Goal: Obtain resource: Download file/media

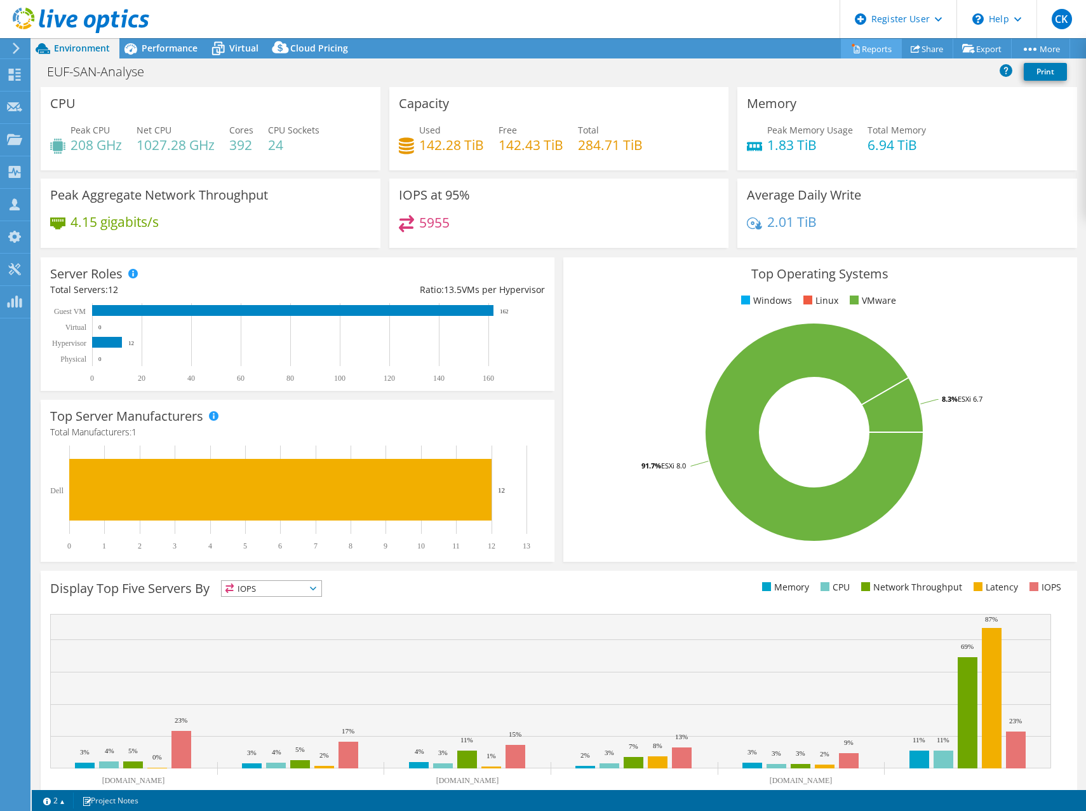
click at [867, 49] on link "Reports" at bounding box center [871, 49] width 61 height 20
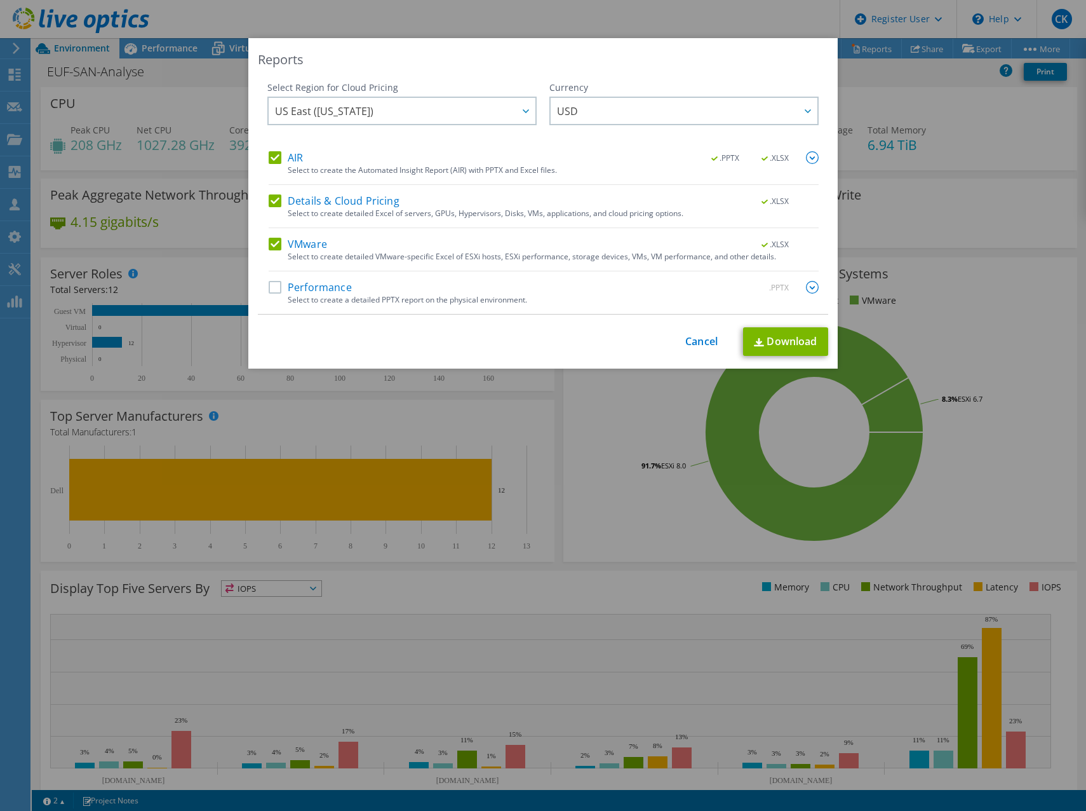
click at [273, 285] on label "Performance" at bounding box center [310, 287] width 83 height 13
click at [0, 0] on input "Performance" at bounding box center [0, 0] width 0 height 0
click at [368, 106] on span "US East ([US_STATE])" at bounding box center [405, 111] width 260 height 26
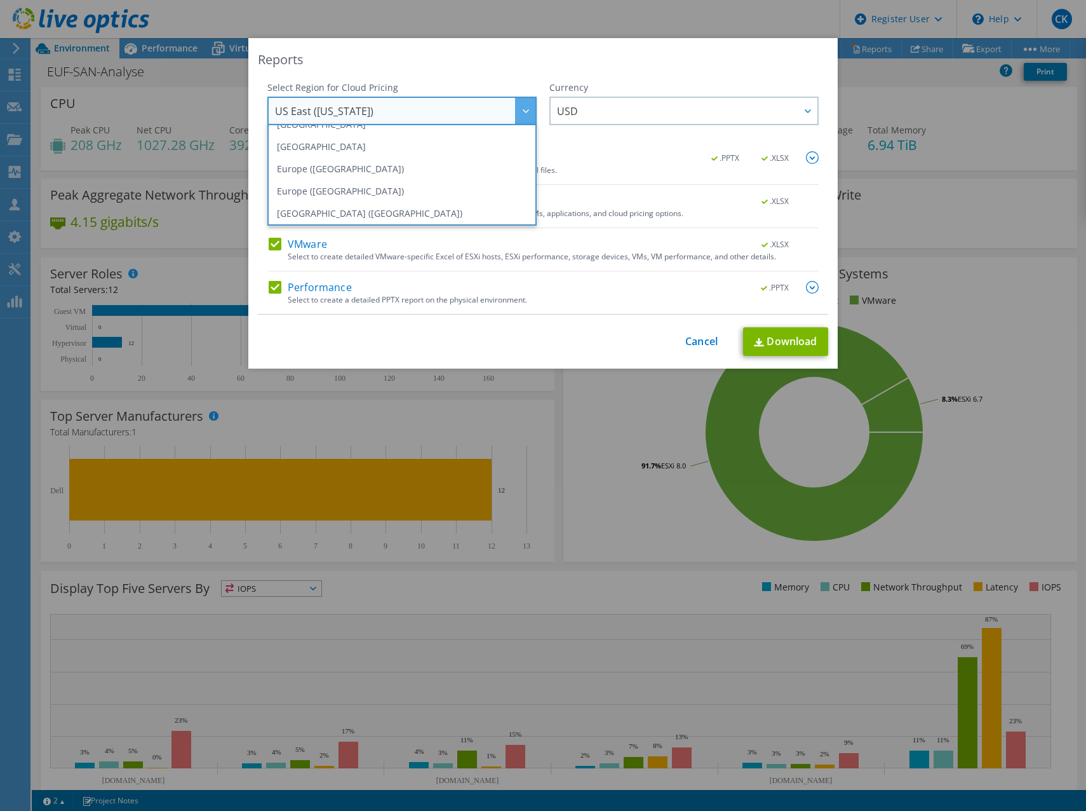
scroll to position [108, 0]
click at [368, 182] on li "Europe ([GEOGRAPHIC_DATA])" at bounding box center [402, 186] width 263 height 22
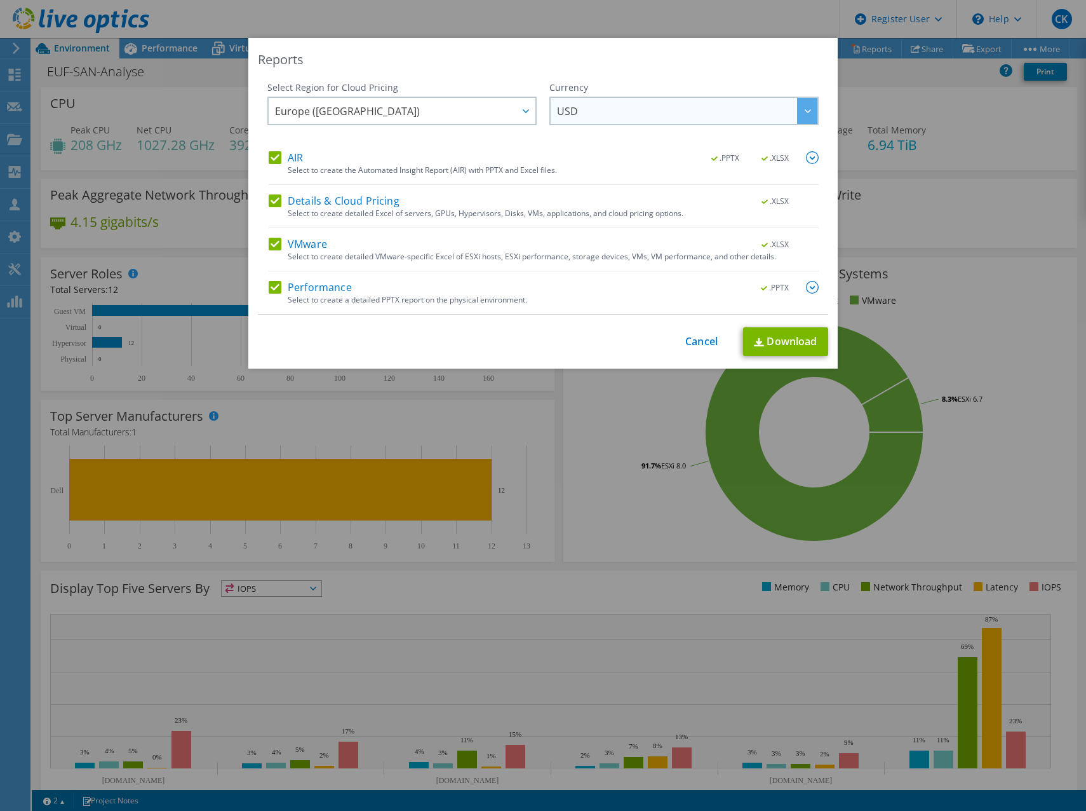
click at [628, 107] on span "USD" at bounding box center [687, 111] width 260 height 26
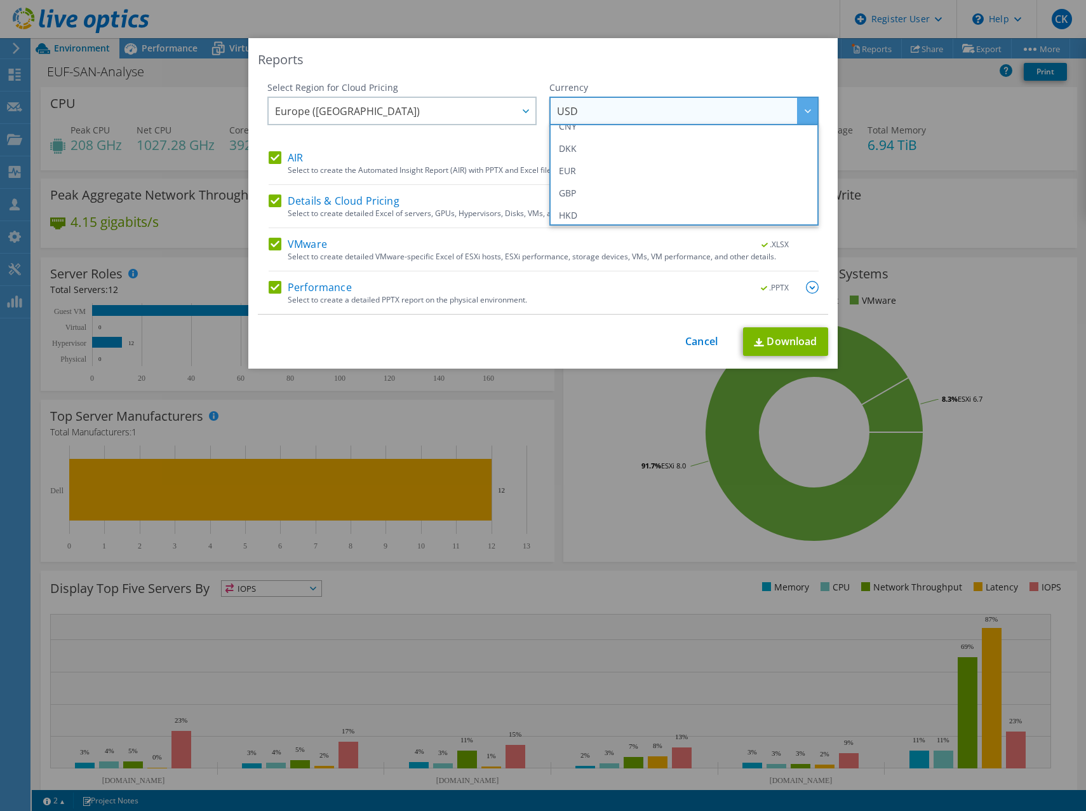
scroll to position [127, 0]
click at [602, 185] on li "EUR" at bounding box center [684, 189] width 263 height 22
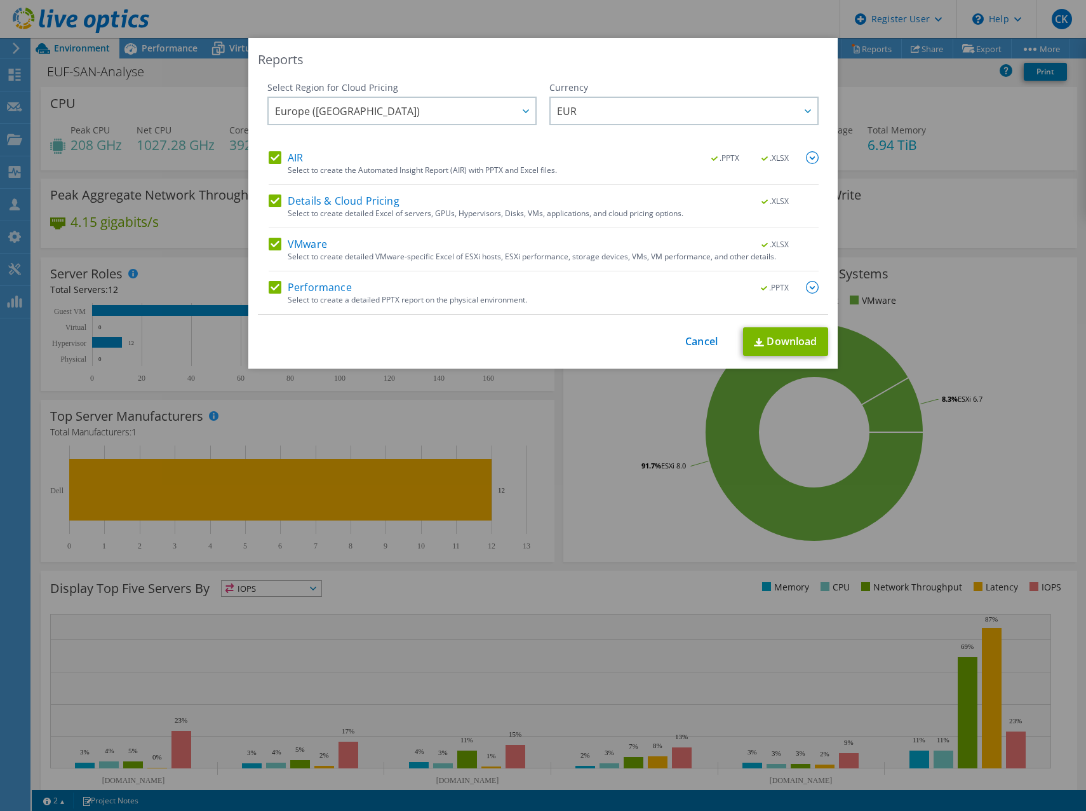
click at [269, 200] on label "Details & Cloud Pricing" at bounding box center [334, 200] width 131 height 13
click at [0, 0] on input "Details & Cloud Pricing" at bounding box center [0, 0] width 0 height 0
click at [269, 245] on label "VMware" at bounding box center [298, 244] width 58 height 13
click at [0, 0] on input "VMware" at bounding box center [0, 0] width 0 height 0
click at [807, 157] on img at bounding box center [812, 157] width 13 height 13
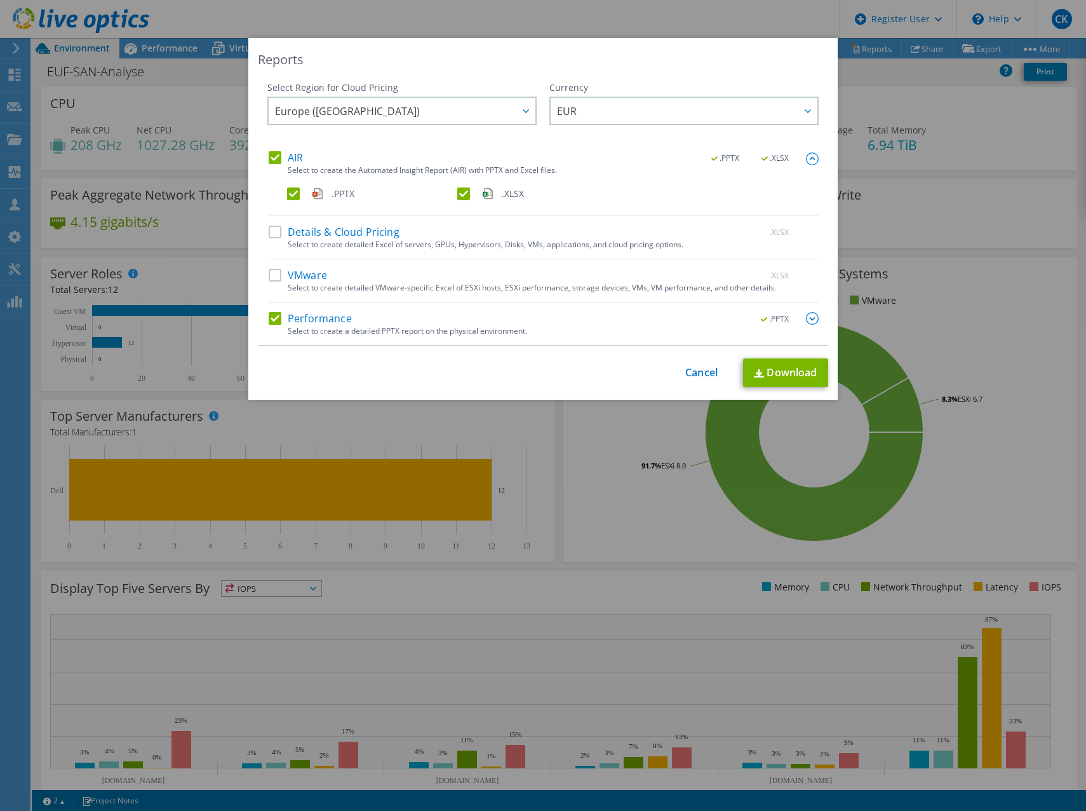
click at [457, 194] on label ".XLSX" at bounding box center [541, 193] width 168 height 13
click at [0, 0] on input ".XLSX" at bounding box center [0, 0] width 0 height 0
click at [457, 192] on label ".XLSX" at bounding box center [541, 193] width 168 height 13
click at [0, 0] on input ".XLSX" at bounding box center [0, 0] width 0 height 0
click at [269, 276] on label "VMware" at bounding box center [298, 275] width 58 height 13
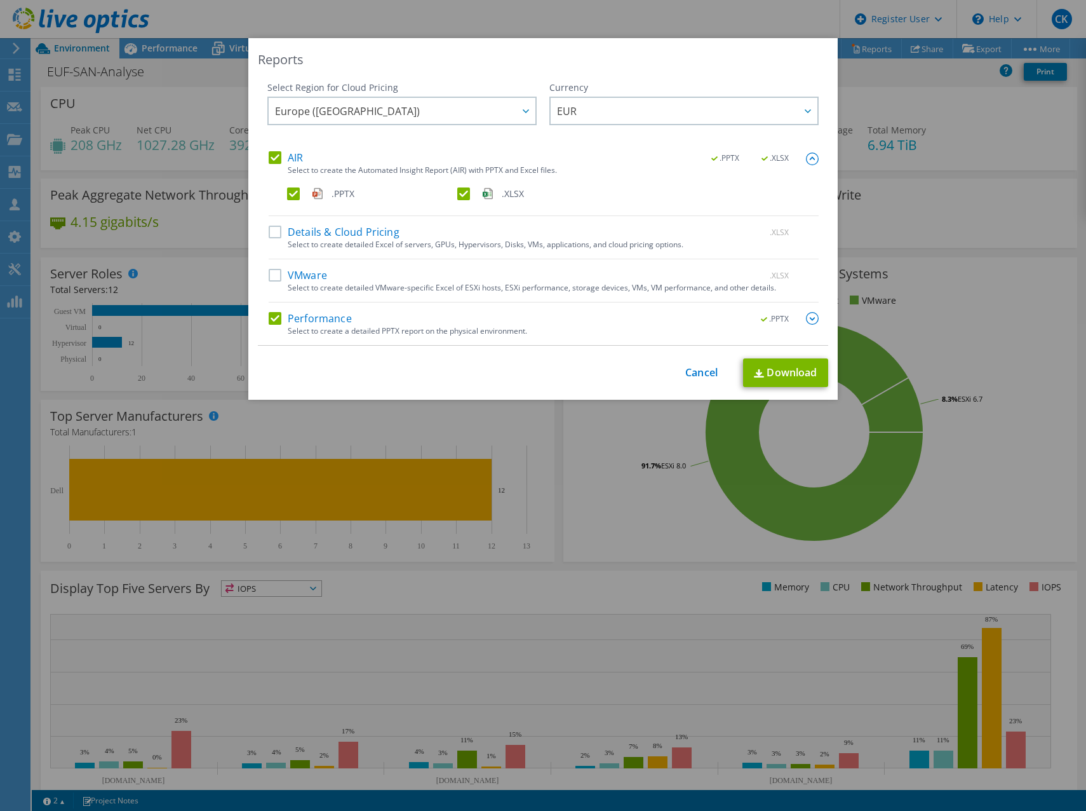
click at [0, 0] on input "VMware" at bounding box center [0, 0] width 0 height 0
click at [757, 373] on img at bounding box center [759, 373] width 10 height 8
click at [807, 317] on img at bounding box center [812, 318] width 13 height 13
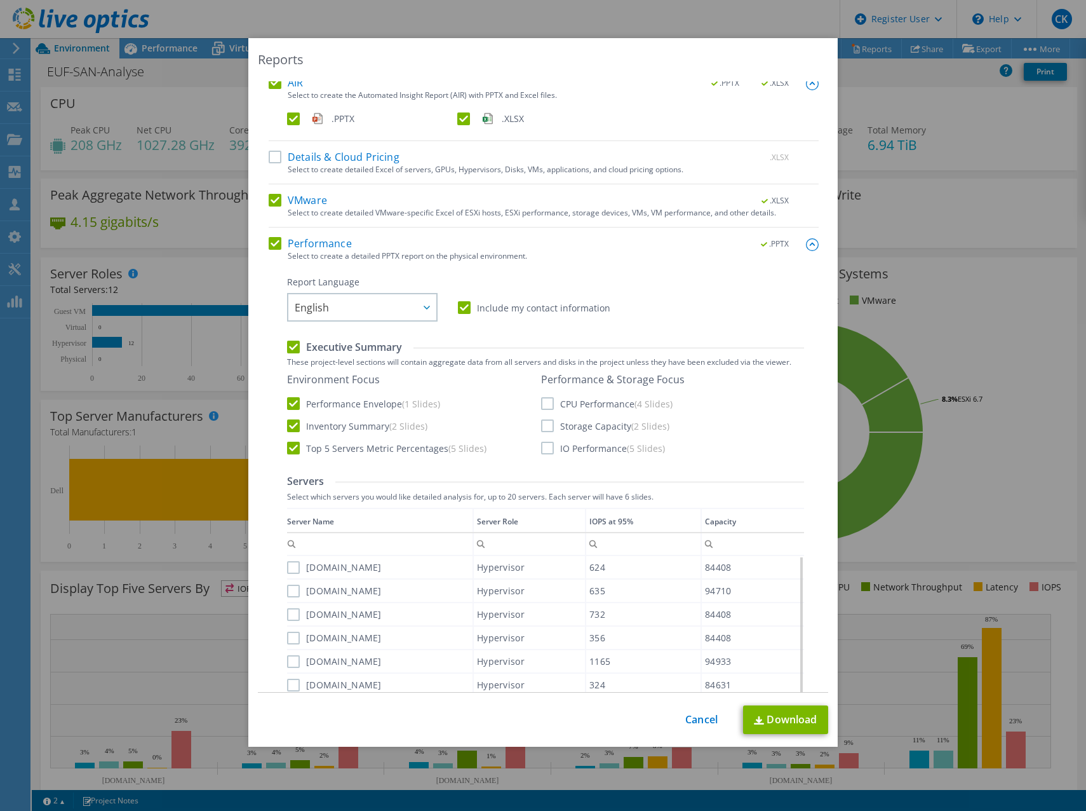
scroll to position [0, 0]
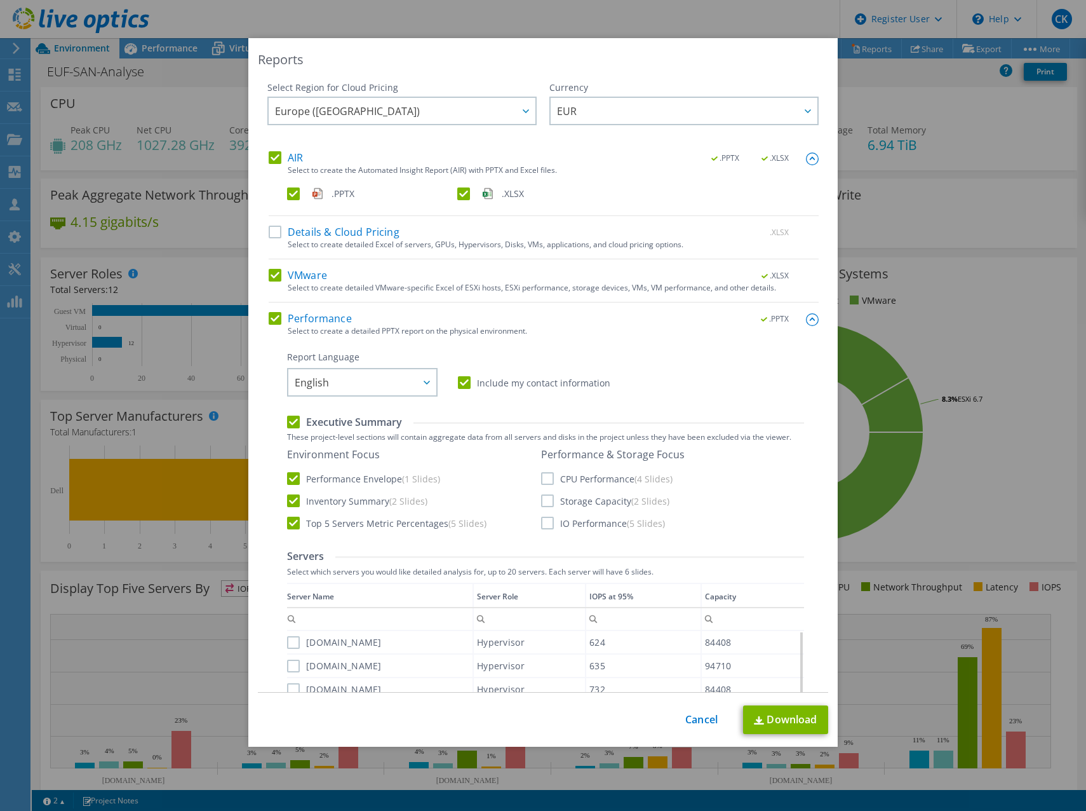
click at [270, 156] on label "AIR" at bounding box center [286, 157] width 34 height 13
click at [0, 0] on input "AIR" at bounding box center [0, 0] width 0 height 0
click at [269, 271] on label "VMware" at bounding box center [298, 275] width 58 height 13
click at [0, 0] on input "VMware" at bounding box center [0, 0] width 0 height 0
click at [295, 380] on span "English" at bounding box center [312, 385] width 34 height 20
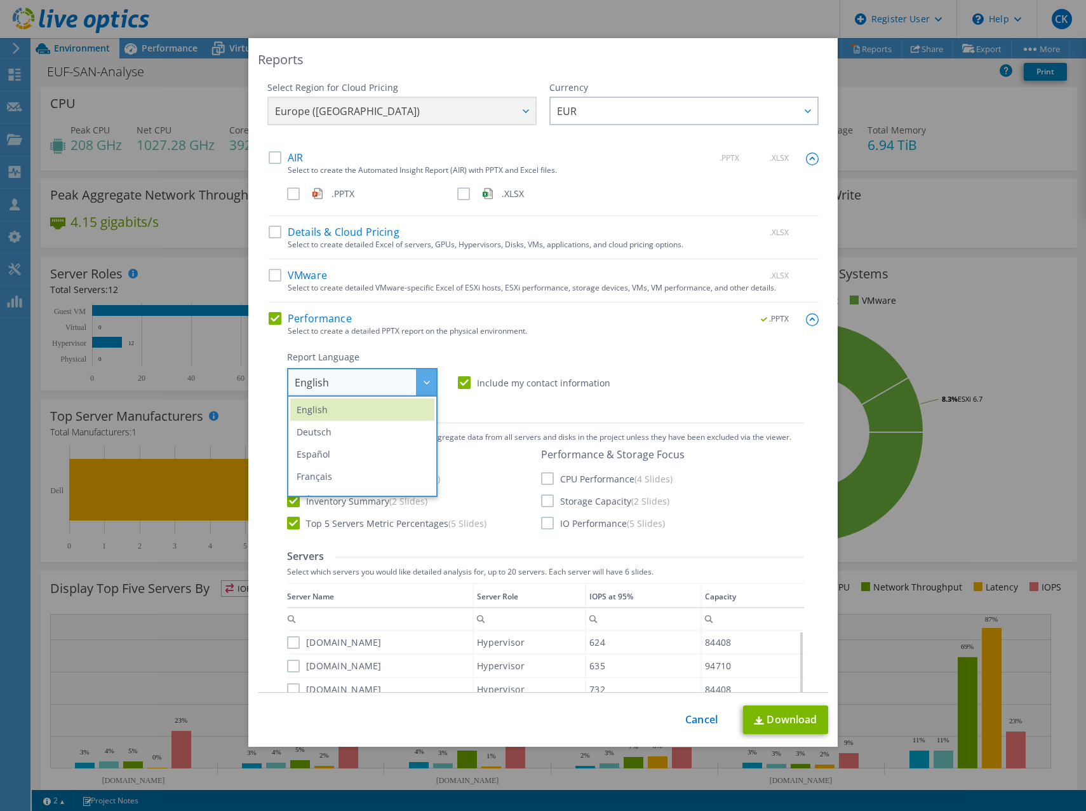
click at [597, 361] on div "Report Language English Deutsch Español Français Italiano Polski Português Русс…" at bounding box center [545, 374] width 517 height 46
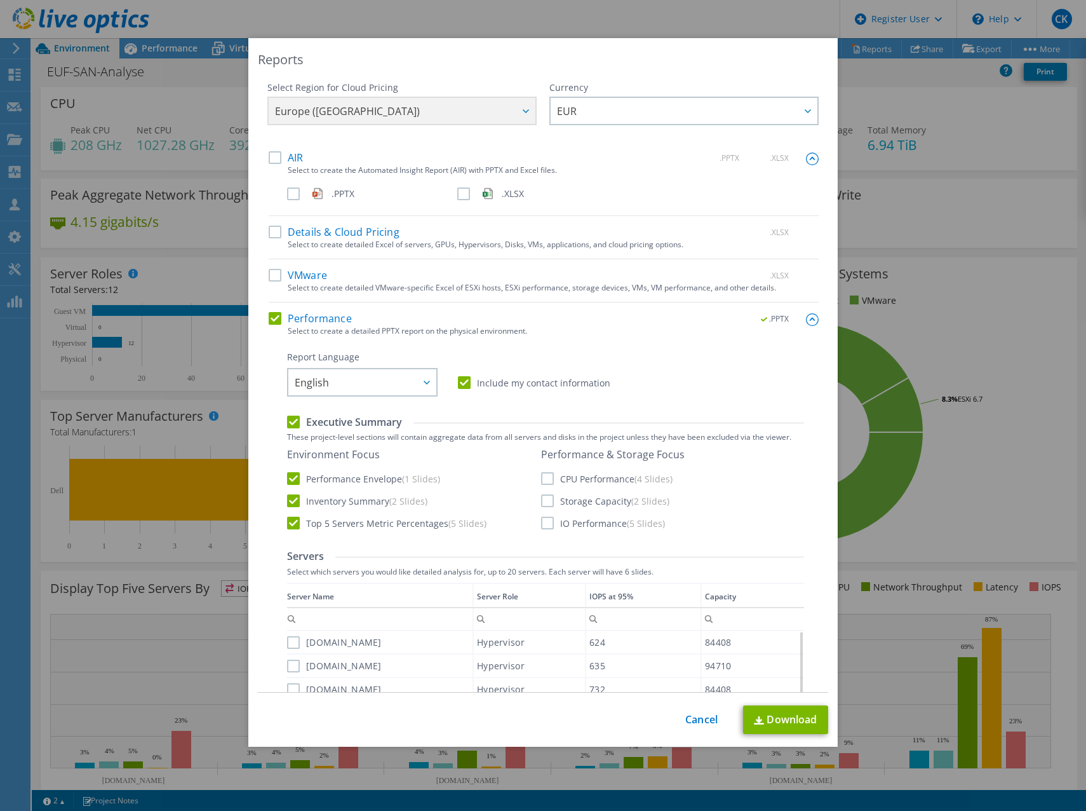
click at [287, 421] on label "Executive Summary" at bounding box center [344, 422] width 115 height 14
click at [0, 0] on input "Executive Summary" at bounding box center [0, 0] width 0 height 0
click at [541, 503] on label "Storage Capacity (2 Slides)" at bounding box center [605, 500] width 128 height 13
click at [0, 0] on input "Storage Capacity (2 Slides)" at bounding box center [0, 0] width 0 height 0
click at [544, 524] on label "IO Performance (5 Slides)" at bounding box center [603, 522] width 124 height 13
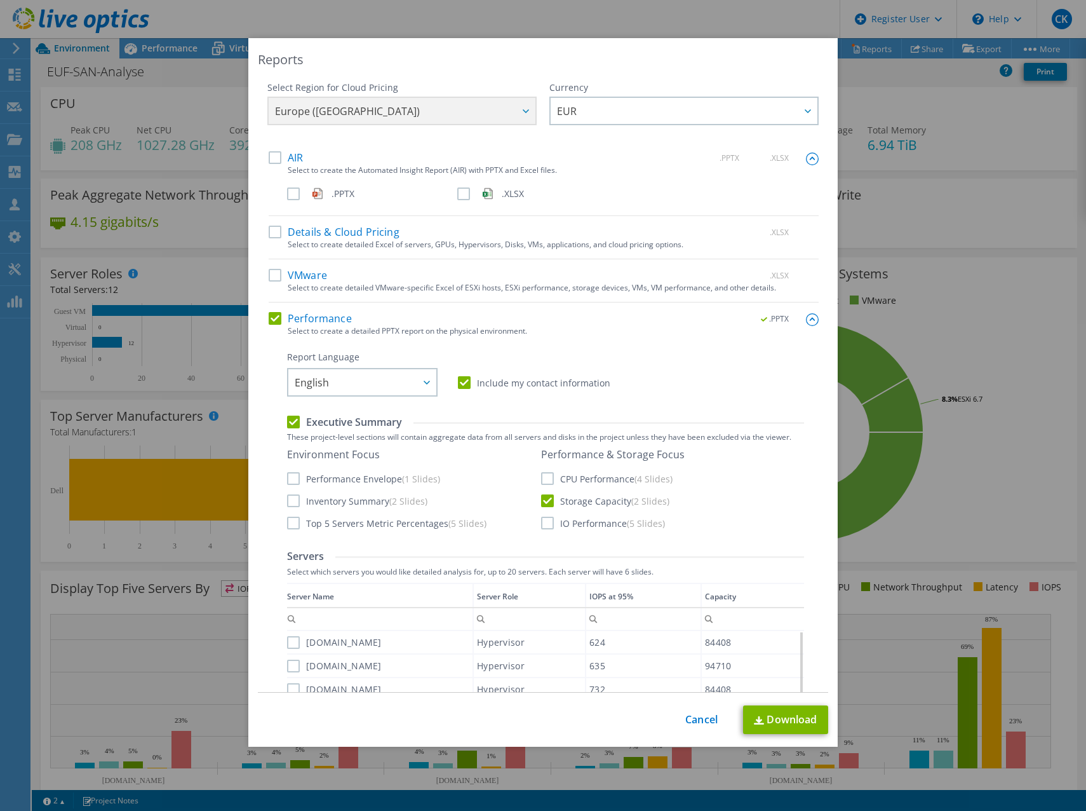
click at [0, 0] on input "IO Performance (5 Slides)" at bounding box center [0, 0] width 0 height 0
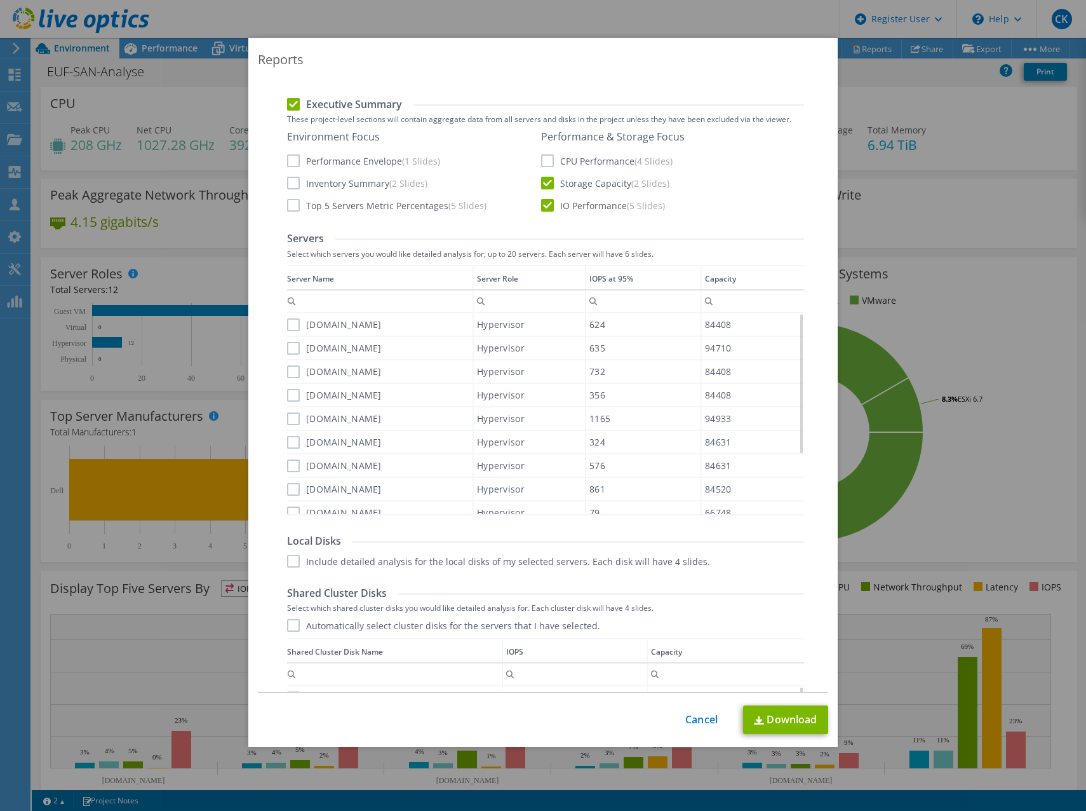
scroll to position [315, 0]
click at [789, 724] on link "Download" at bounding box center [785, 719] width 85 height 29
drag, startPoint x: 1036, startPoint y: 119, endPoint x: 1028, endPoint y: 119, distance: 8.3
click at [1036, 119] on div "Reports Select Region for Cloud Pricing Asia Pacific ([GEOGRAPHIC_DATA]) [GEOGR…" at bounding box center [543, 405] width 1086 height 734
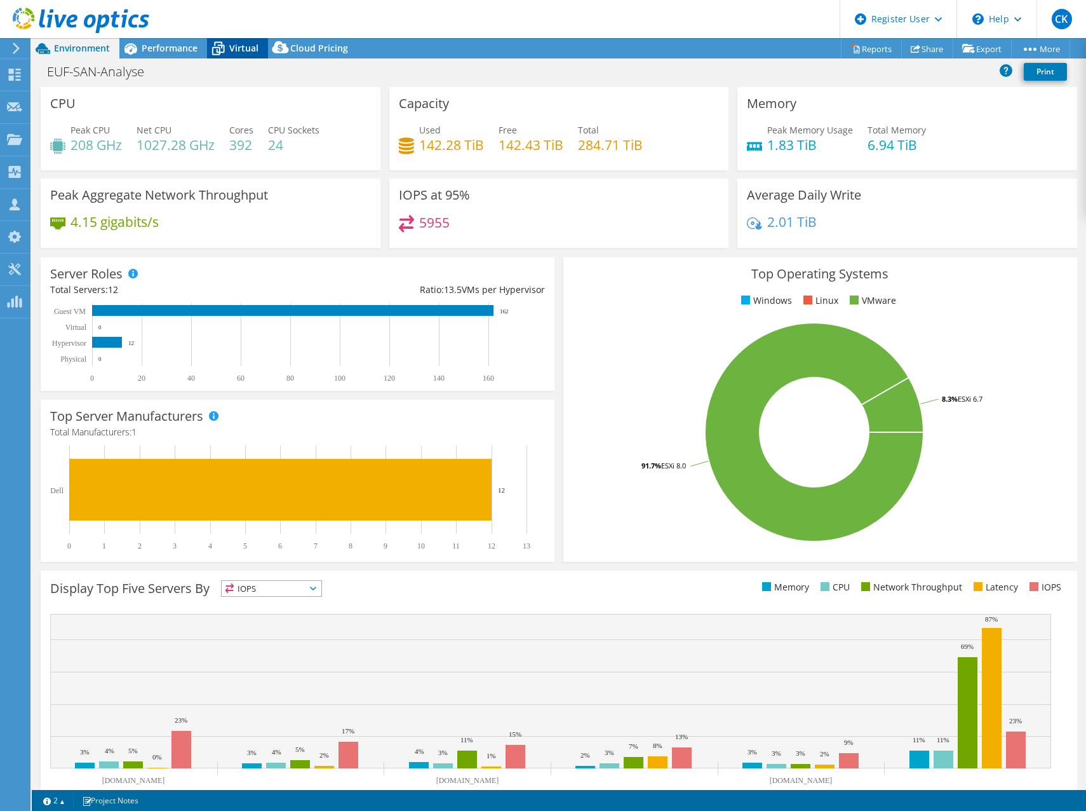
click at [238, 52] on span "Virtual" at bounding box center [243, 48] width 29 height 12
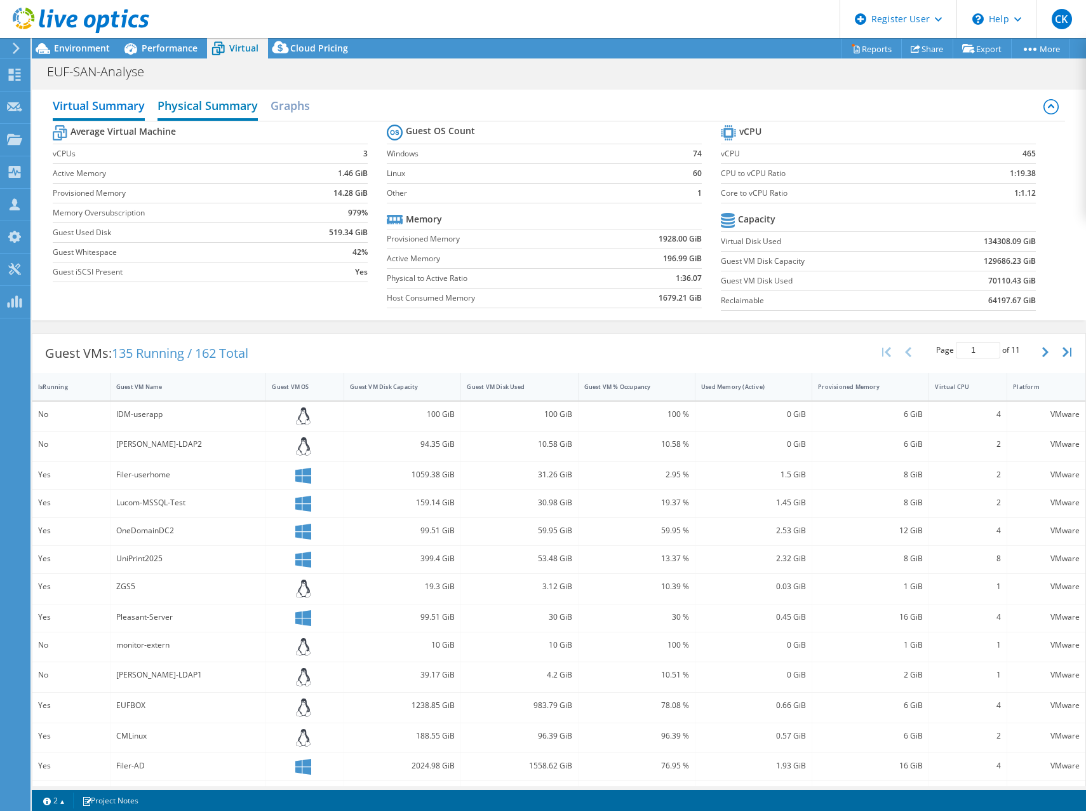
click at [208, 99] on h2 "Physical Summary" at bounding box center [208, 107] width 100 height 28
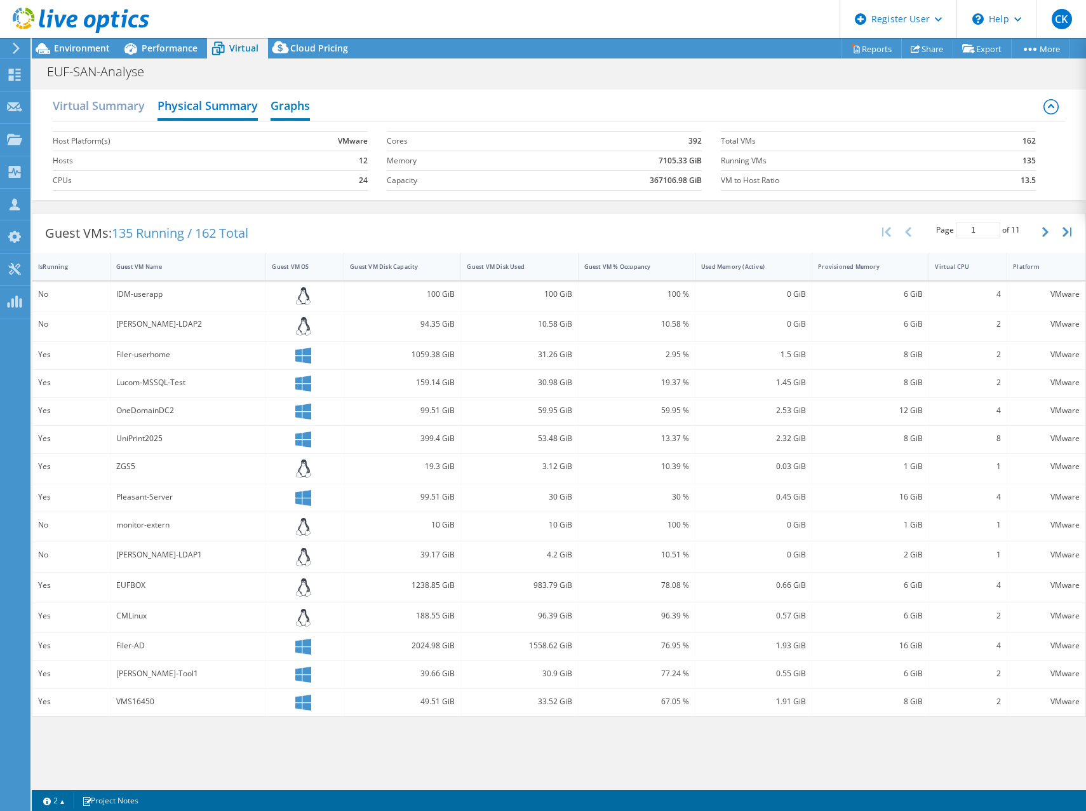
click at [295, 105] on h2 "Graphs" at bounding box center [290, 107] width 39 height 28
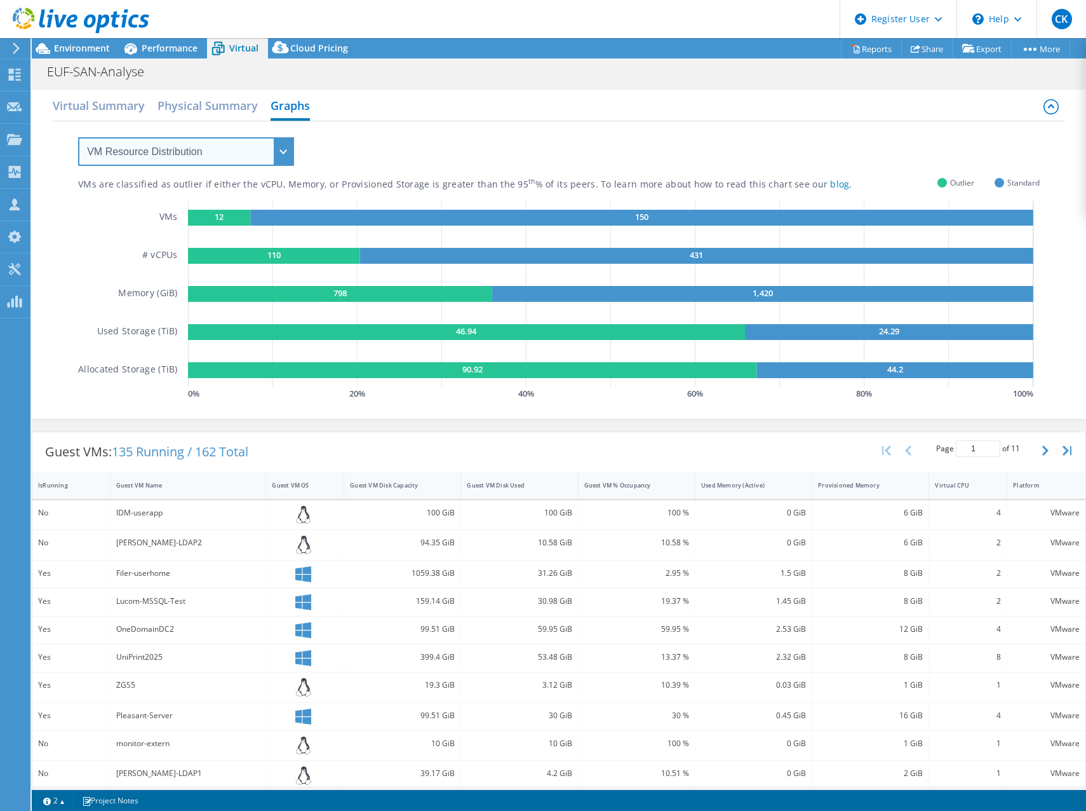
click at [206, 155] on select "VM Resource Distribution Provisioning Contrast Over Provisioning" at bounding box center [186, 151] width 216 height 29
click at [191, 102] on h2 "Physical Summary" at bounding box center [208, 107] width 100 height 28
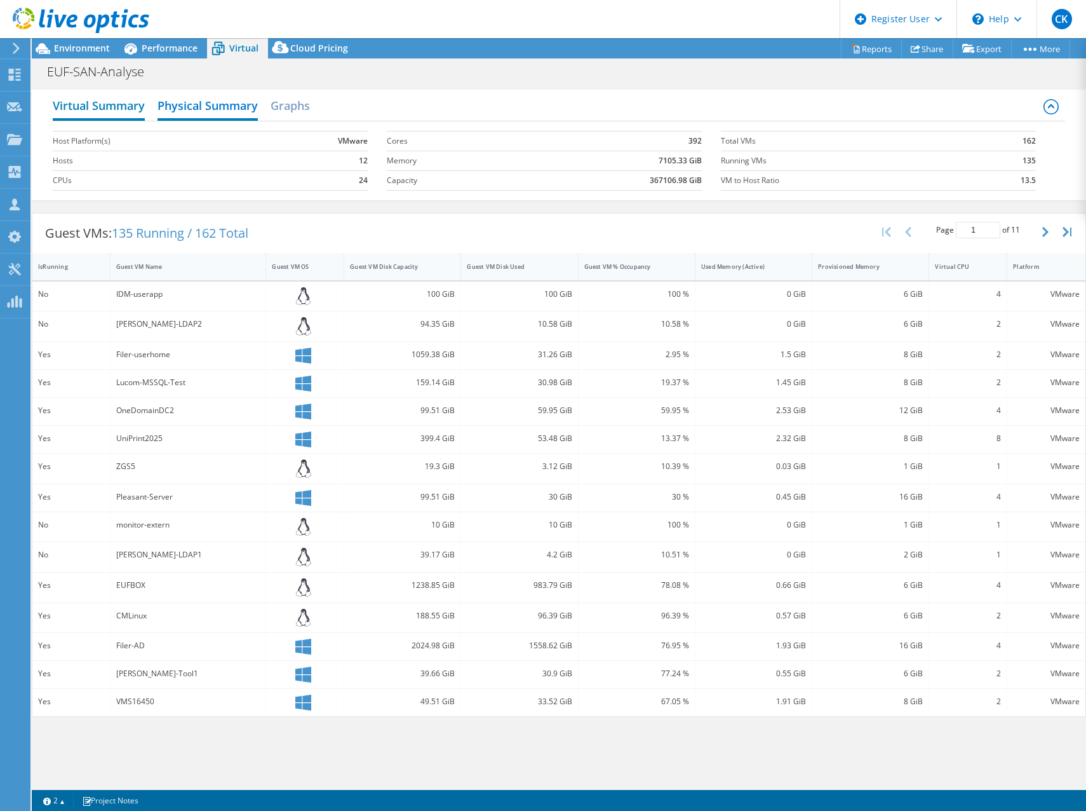
click at [98, 98] on h2 "Virtual Summary" at bounding box center [99, 107] width 92 height 28
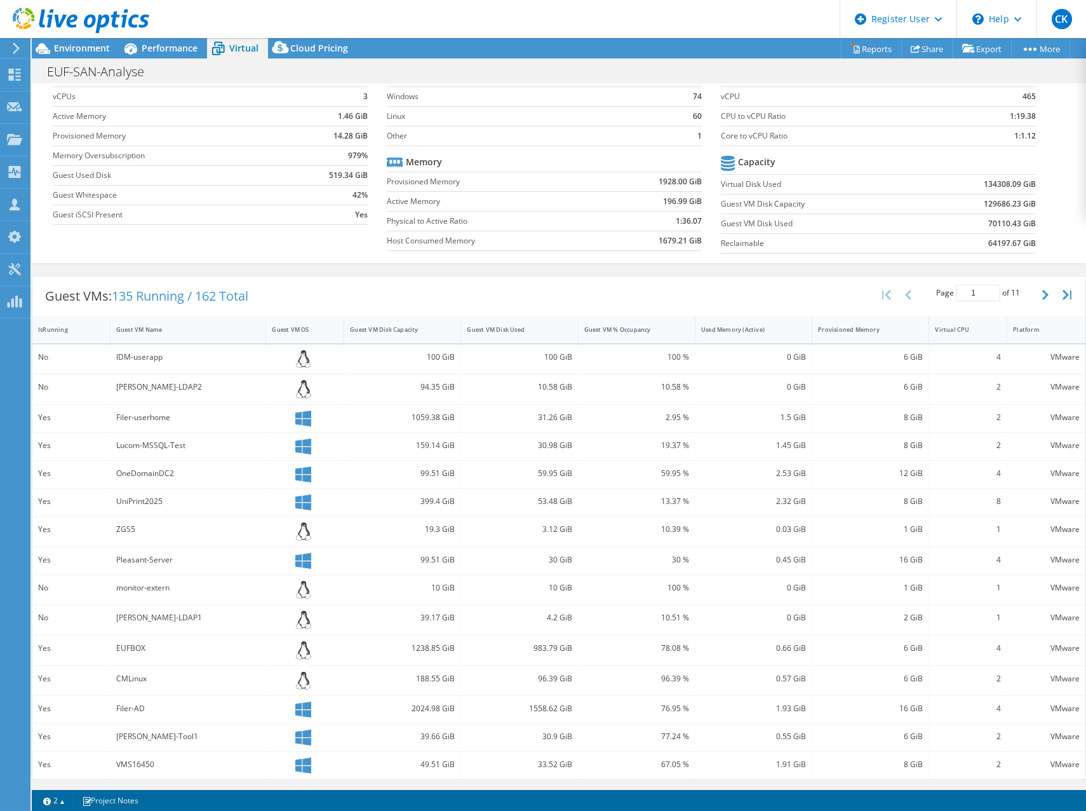
scroll to position [0, 0]
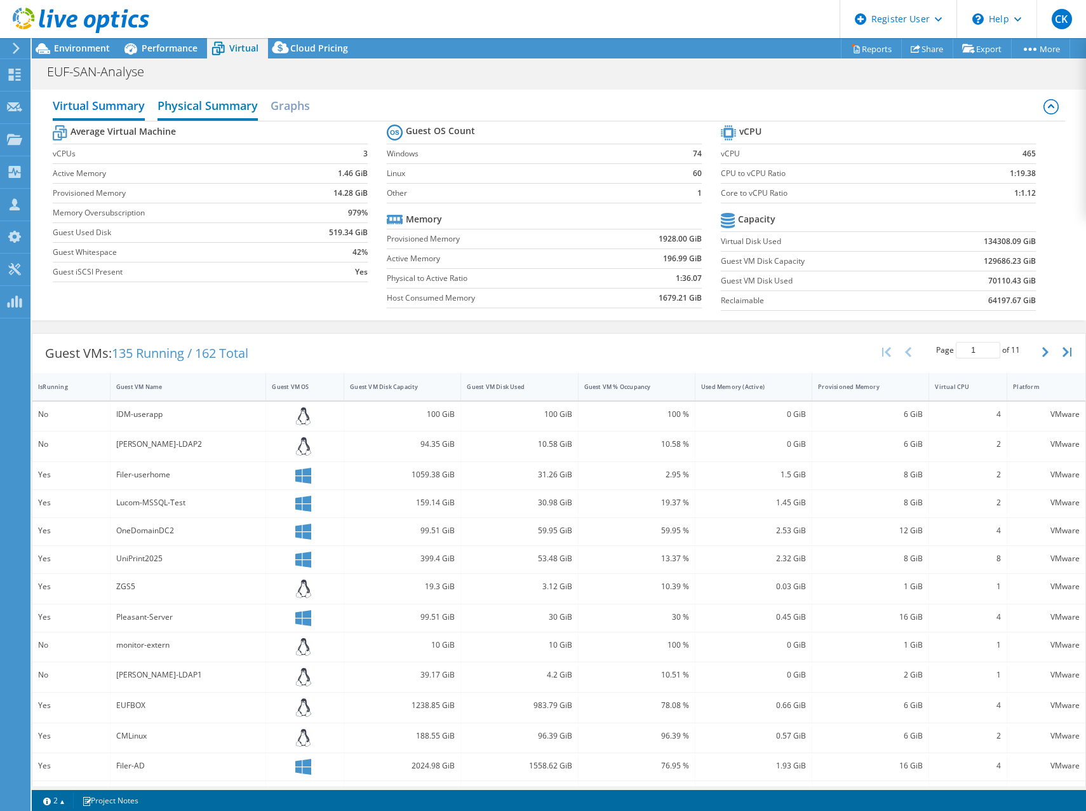
click at [214, 105] on h2 "Physical Summary" at bounding box center [208, 107] width 100 height 28
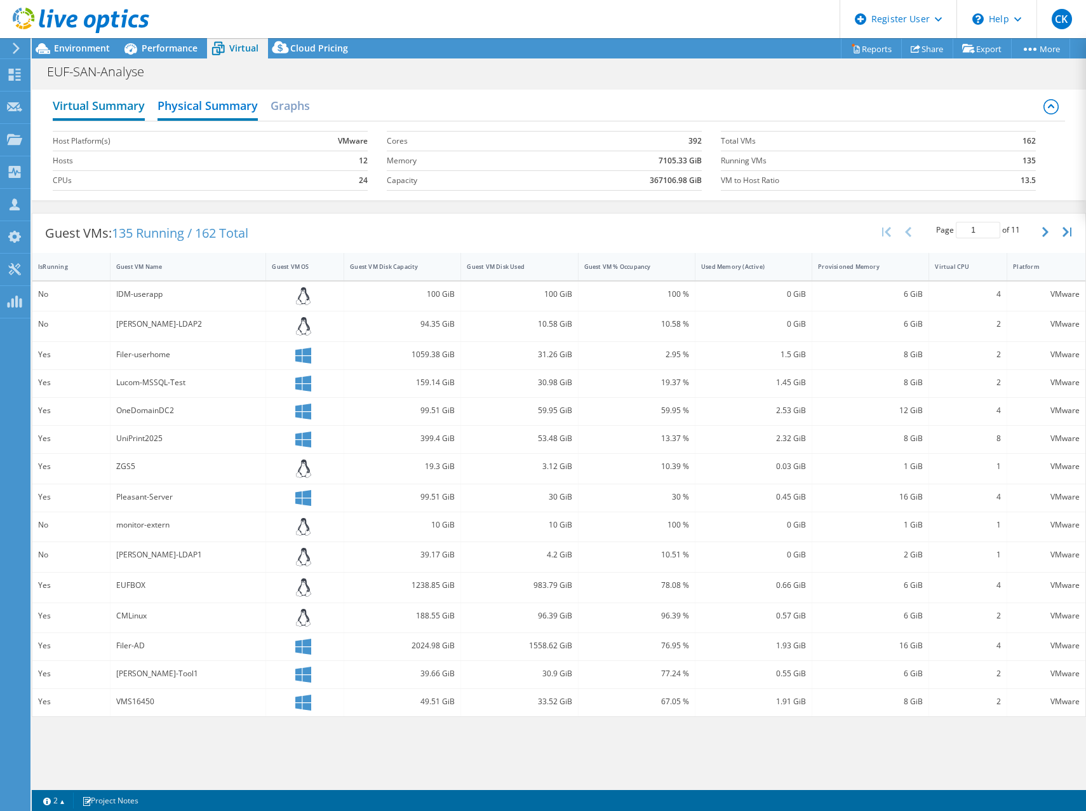
click at [104, 104] on h2 "Virtual Summary" at bounding box center [99, 107] width 92 height 28
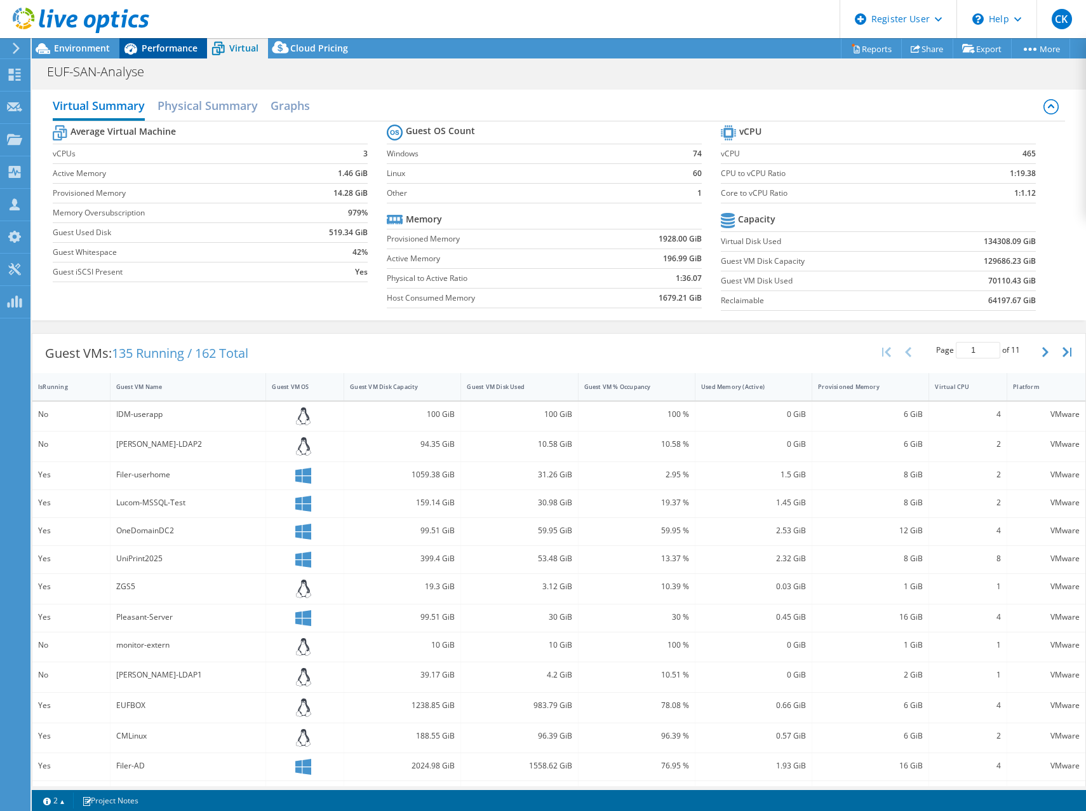
click at [159, 50] on span "Performance" at bounding box center [170, 48] width 56 height 12
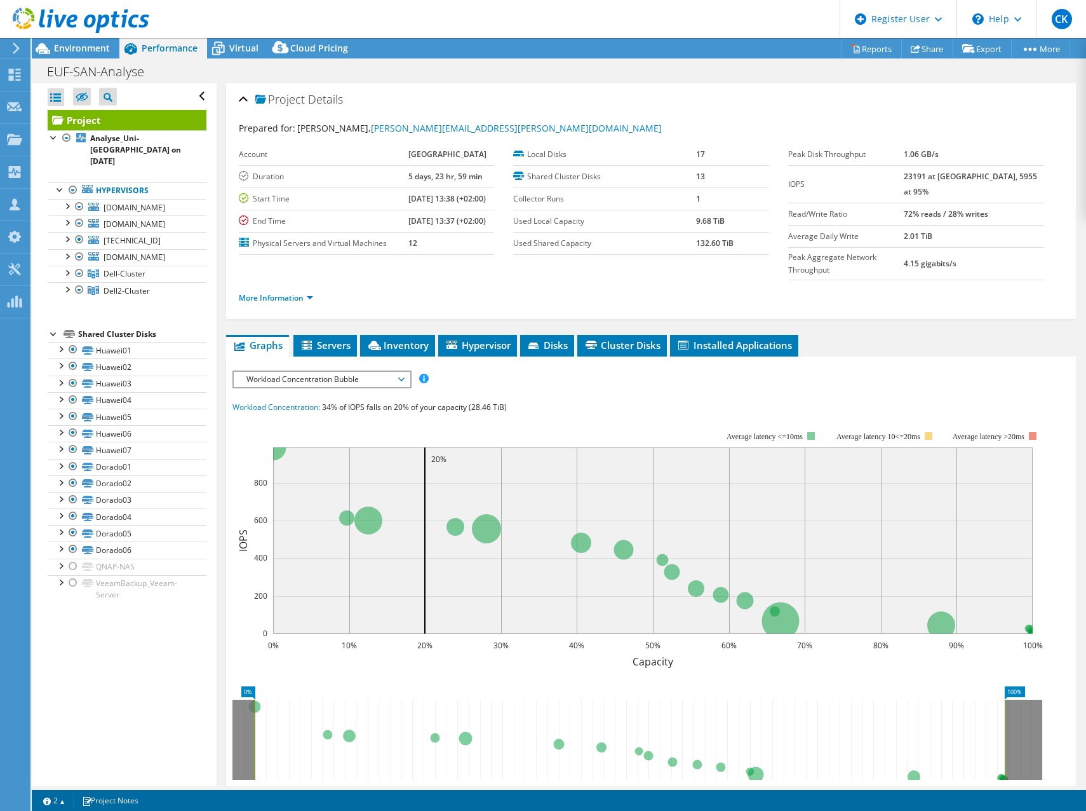
click at [308, 375] on span "Workload Concentration Bubble" at bounding box center [321, 379] width 163 height 15
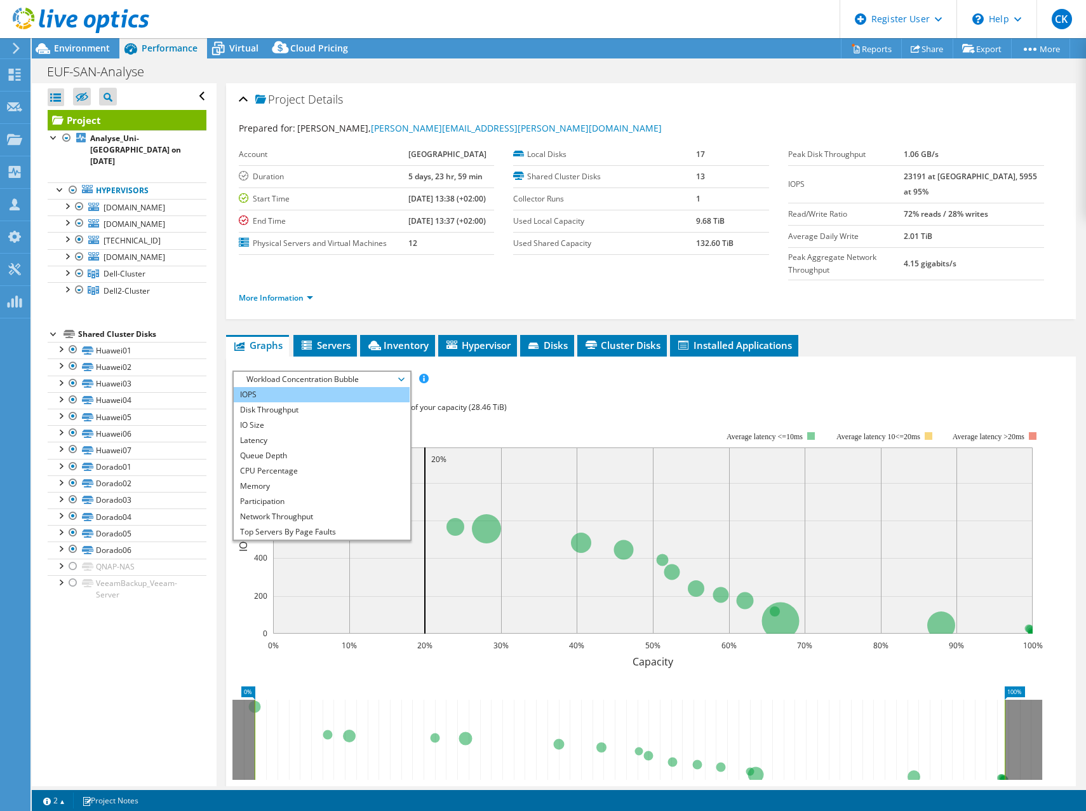
click at [310, 392] on li "IOPS" at bounding box center [322, 394] width 176 height 15
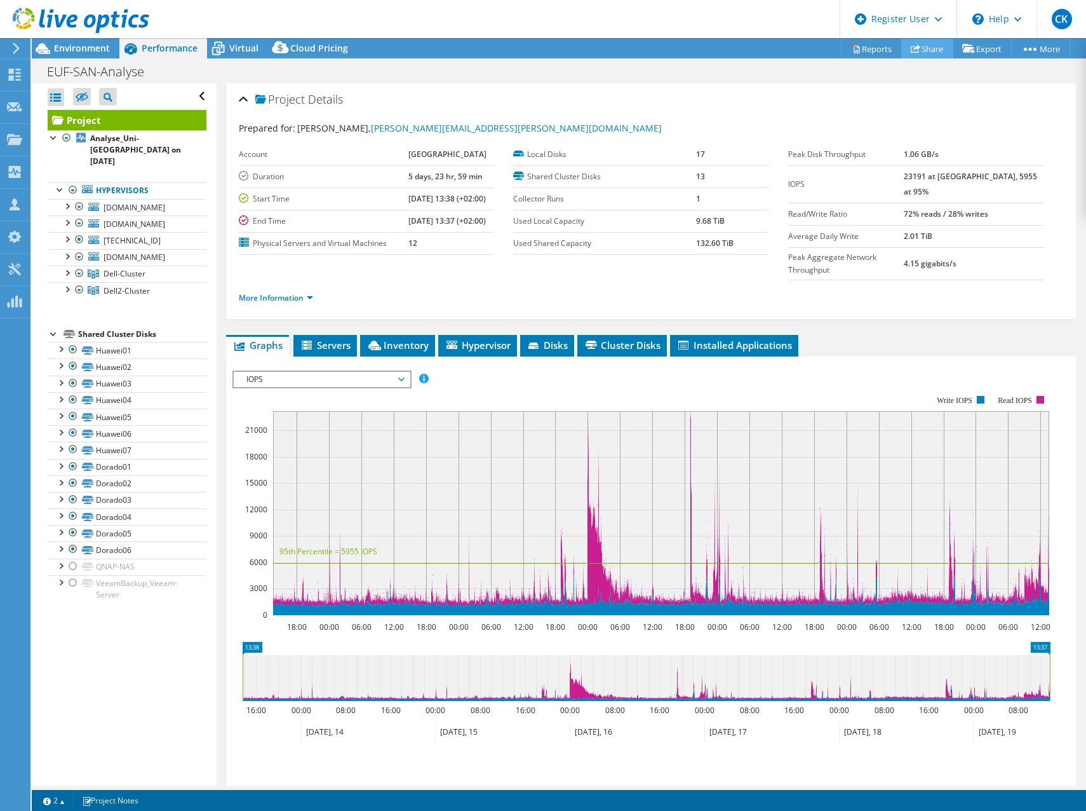
click at [918, 48] on link "Share" at bounding box center [927, 49] width 52 height 20
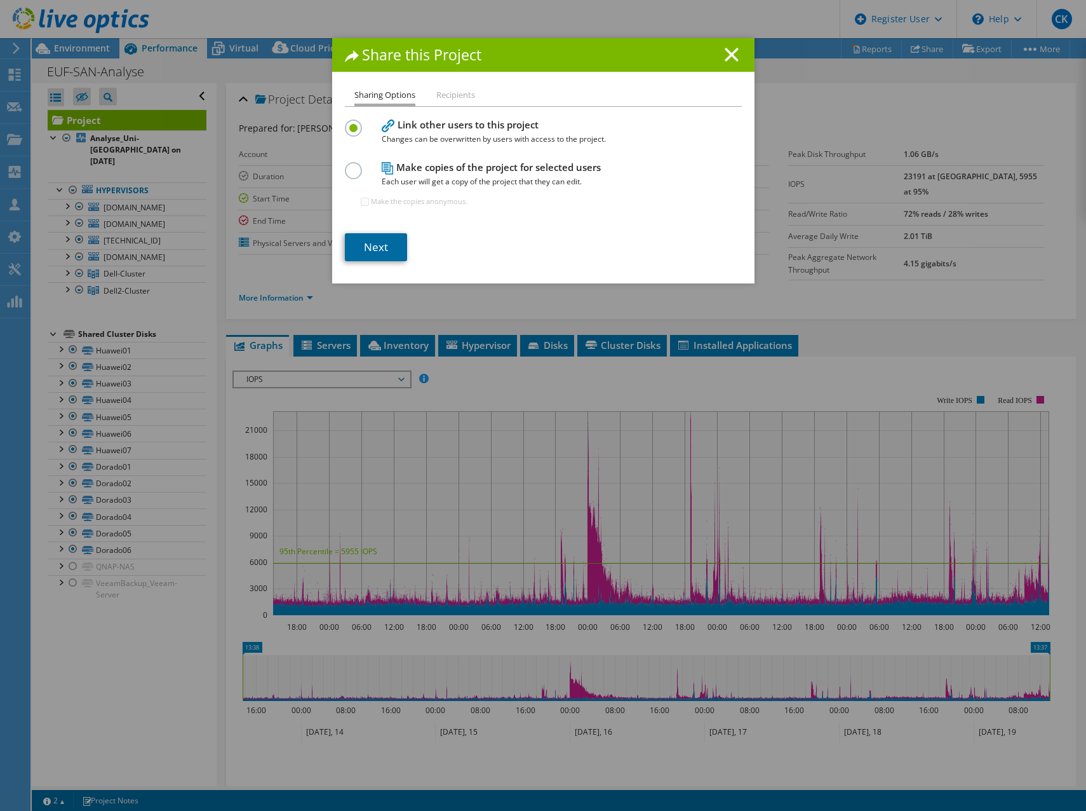
click at [377, 252] on link "Next" at bounding box center [376, 247] width 62 height 28
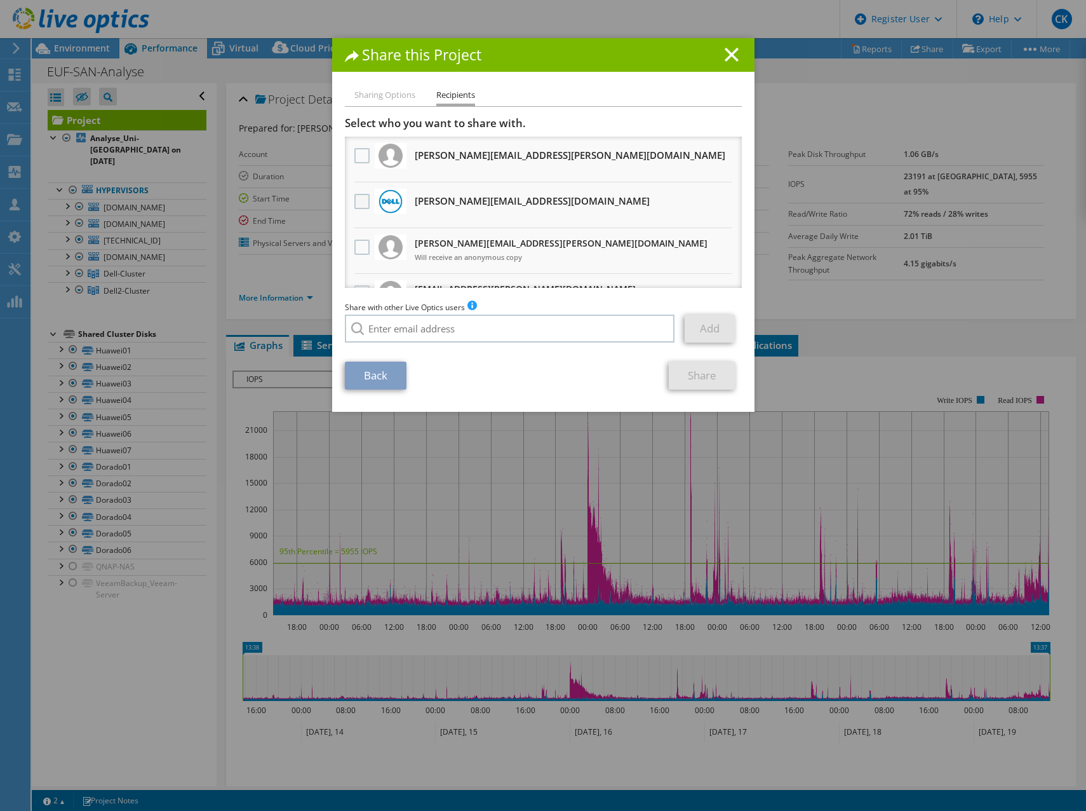
click at [358, 199] on label at bounding box center [363, 201] width 18 height 15
click at [0, 0] on input "checkbox" at bounding box center [0, 0] width 0 height 0
click at [698, 384] on link "Share" at bounding box center [702, 375] width 67 height 28
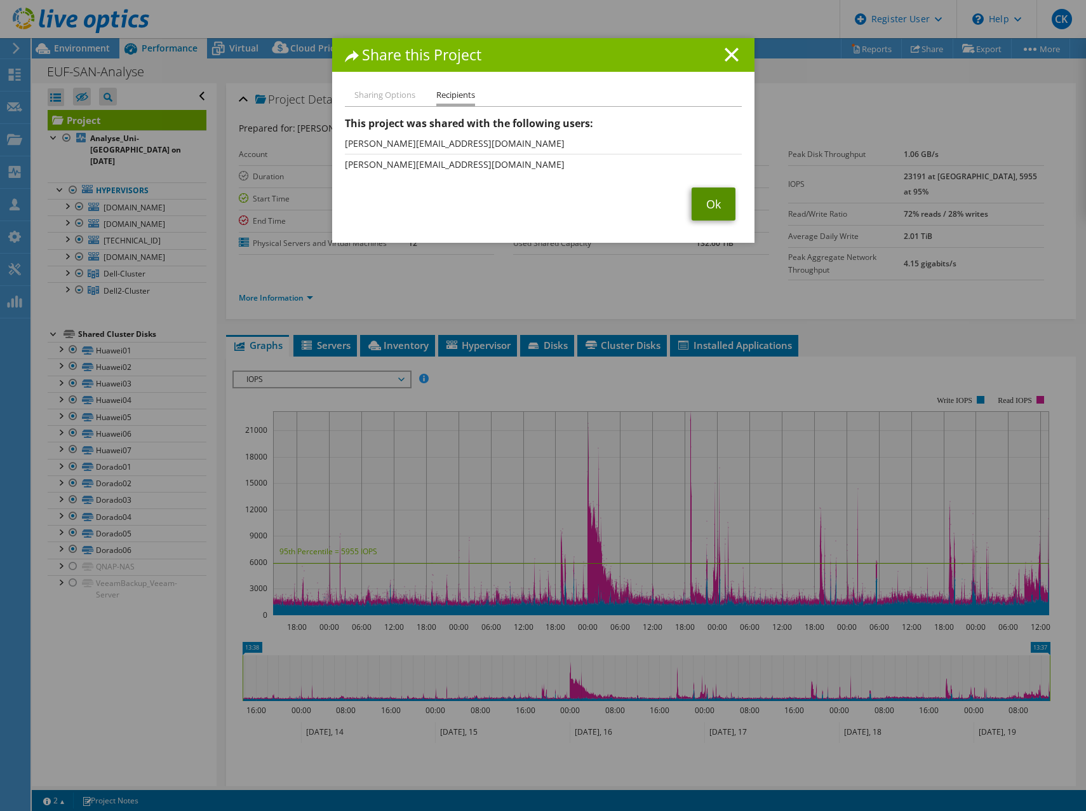
click at [697, 213] on link "Ok" at bounding box center [714, 203] width 44 height 33
